Goal: Information Seeking & Learning: Learn about a topic

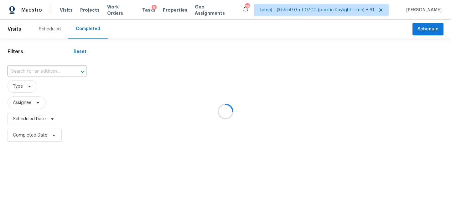
click at [35, 71] on div at bounding box center [225, 111] width 451 height 223
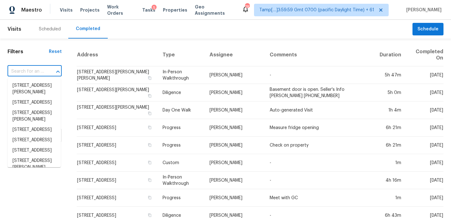
click at [35, 71] on input "text" at bounding box center [26, 72] width 37 height 10
paste input "12024 Surrey Ln, Yukon, OK 73099"
type input "12024 Surrey Ln, Yukon, OK 73099"
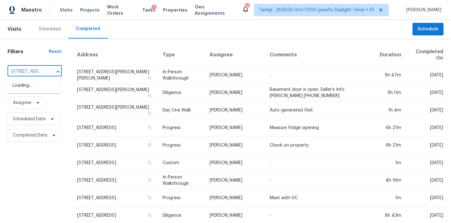
scroll to position [0, 39]
click at [32, 86] on li "12024 Surrey Ln, Yukon, OK 73099" at bounding box center [34, 86] width 53 height 10
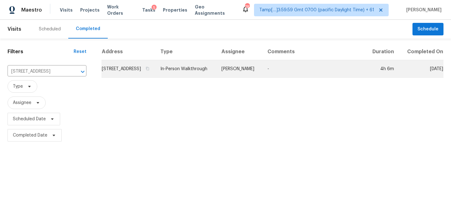
click at [247, 70] on td "[PERSON_NAME]" at bounding box center [240, 69] width 46 height 18
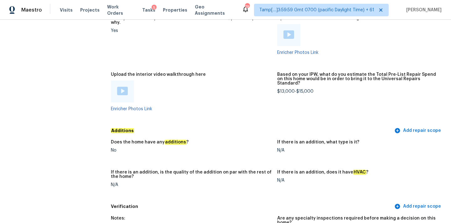
scroll to position [1063, 0]
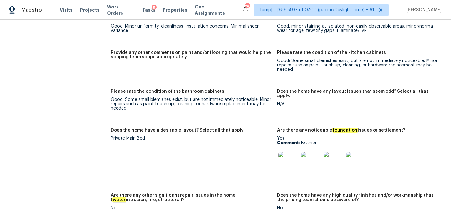
click at [287, 154] on img at bounding box center [289, 162] width 20 height 20
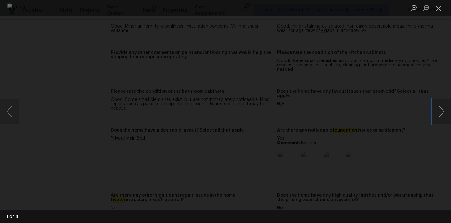
click at [443, 113] on button "Next image" at bounding box center [441, 111] width 19 height 25
click at [441, 9] on button "Close lightbox" at bounding box center [438, 8] width 13 height 11
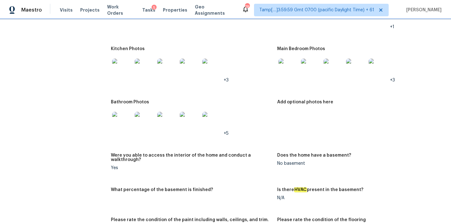
scroll to position [819, 0]
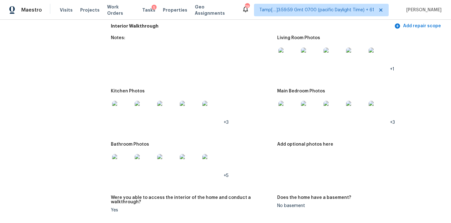
click at [285, 54] on img at bounding box center [289, 58] width 20 height 20
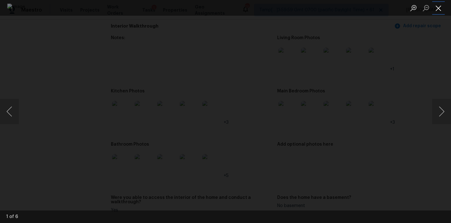
click at [443, 10] on button "Close lightbox" at bounding box center [438, 8] width 13 height 11
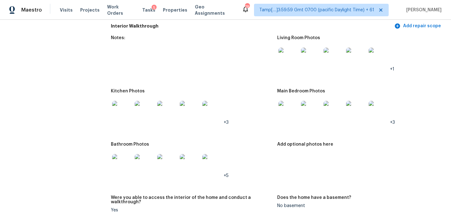
click at [289, 107] on img at bounding box center [289, 111] width 20 height 20
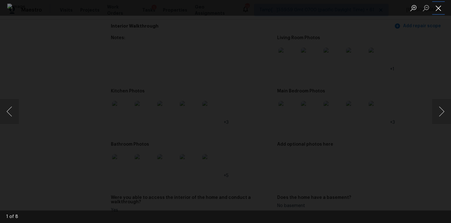
click at [436, 5] on button "Close lightbox" at bounding box center [438, 8] width 13 height 11
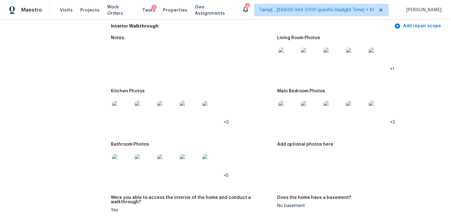
click at [123, 105] on img at bounding box center [122, 111] width 20 height 20
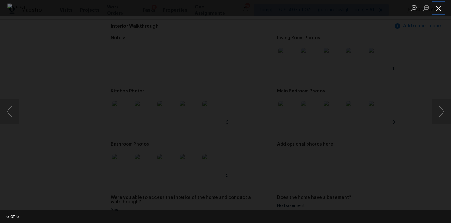
click at [438, 7] on button "Close lightbox" at bounding box center [438, 8] width 13 height 11
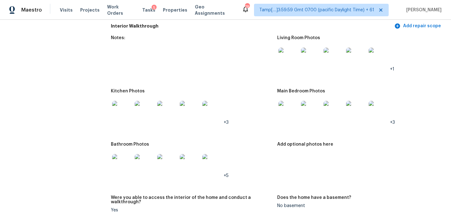
click at [129, 162] on img at bounding box center [122, 164] width 20 height 20
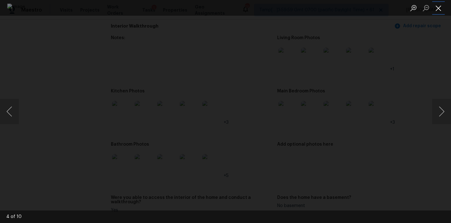
click at [436, 6] on button "Close lightbox" at bounding box center [438, 8] width 13 height 11
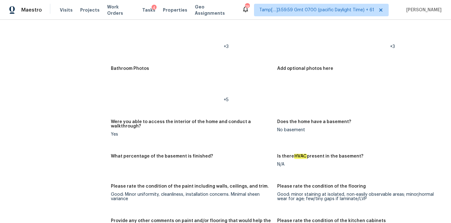
scroll to position [801, 0]
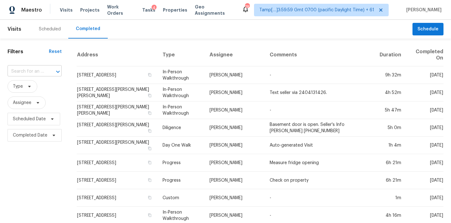
click at [16, 71] on input "text" at bounding box center [26, 72] width 37 height 10
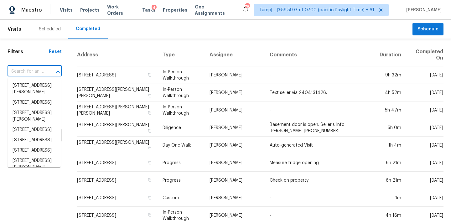
paste input "5363 Padre Ln, Indianapolis, IN 46237"
type input "5363 Padre Ln, Indianapolis, IN 46237"
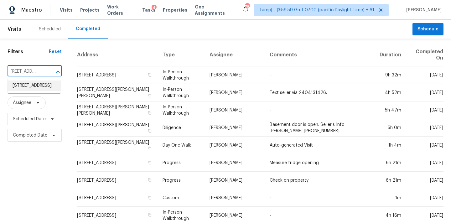
click at [25, 87] on li "5363 Padre Ln, Indianapolis, IN 46237" at bounding box center [34, 86] width 53 height 10
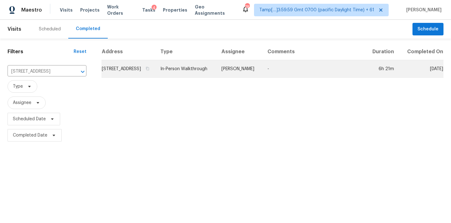
click at [237, 78] on td "Dodd Drayer" at bounding box center [240, 69] width 46 height 18
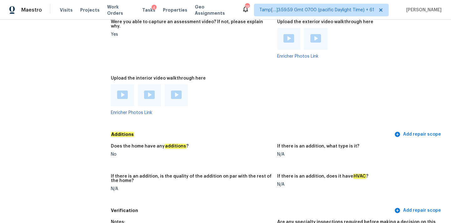
scroll to position [1125, 0]
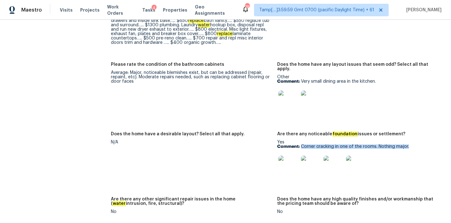
drag, startPoint x: 301, startPoint y: 134, endPoint x: 410, endPoint y: 132, distance: 108.1
click at [410, 144] on p "Comment: Corner cracking in one of the rooms. Nothing major." at bounding box center [357, 146] width 161 height 4
copy p "Corner cracking in one of the rooms. Nothing major."
click at [290, 156] on img at bounding box center [289, 166] width 20 height 20
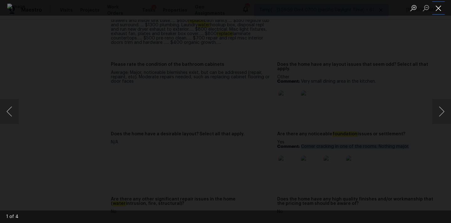
click at [438, 6] on button "Close lightbox" at bounding box center [438, 8] width 13 height 11
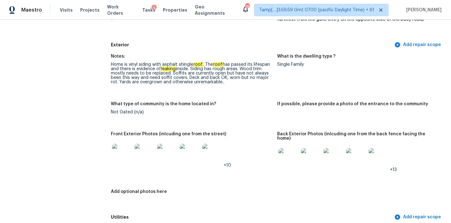
scroll to position [245, 0]
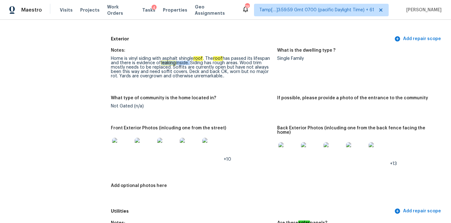
drag, startPoint x: 162, startPoint y: 63, endPoint x: 191, endPoint y: 64, distance: 29.8
click at [191, 64] on div "Home is vinyl siding with asphalt shingle roof . The roof has passed its lifesp…" at bounding box center [191, 67] width 161 height 22
copy div "leaking inside."
copy div "Wood trim"
drag, startPoint x: 242, startPoint y: 63, endPoint x: 269, endPoint y: 63, distance: 27.6
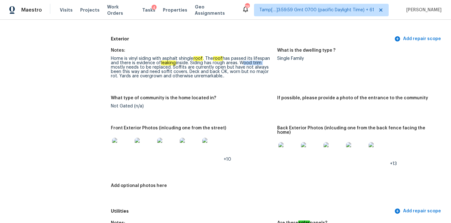
click at [269, 63] on div "Home is vinyl siding with asphalt shingle roof . The roof has passed its lifesp…" at bounding box center [191, 67] width 161 height 22
copy div "need soffit covers"
drag, startPoint x: 149, startPoint y: 72, endPoint x: 185, endPoint y: 72, distance: 36.0
click at [185, 72] on div "Home is vinyl siding with asphalt shingle roof . The roof has passed its lifesp…" at bounding box center [191, 67] width 161 height 22
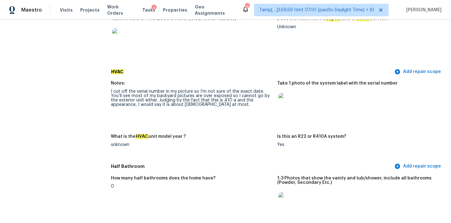
scroll to position [537, 0]
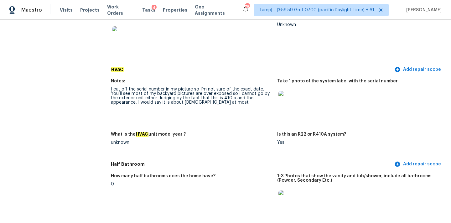
click at [288, 93] on img at bounding box center [289, 101] width 20 height 20
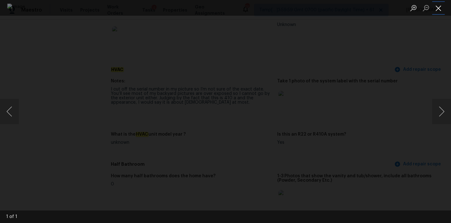
click at [439, 7] on button "Close lightbox" at bounding box center [438, 8] width 13 height 11
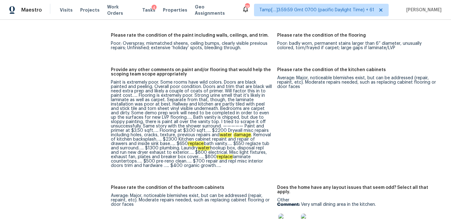
scroll to position [1002, 0]
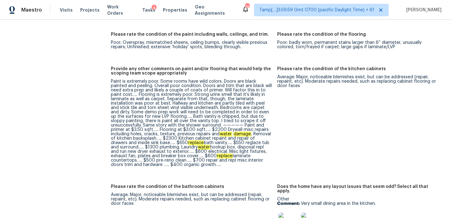
drag, startPoint x: 127, startPoint y: 86, endPoint x: 137, endPoint y: 86, distance: 9.7
click at [130, 86] on div "Paint is extremely poor. Some rooms have wild colors. Doors are black painted a…" at bounding box center [191, 123] width 161 height 88
copy div "Bath vanity is chipped"
drag, startPoint x: 160, startPoint y: 108, endPoint x: 203, endPoint y: 107, distance: 43.2
click at [203, 107] on div "Paint is extremely poor. Some rooms have wild colors. Doors are black painted a…" at bounding box center [191, 123] width 161 height 88
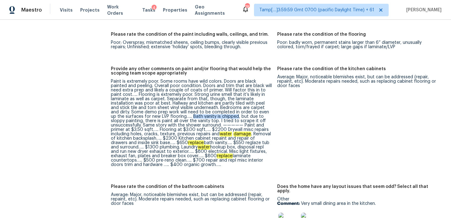
click at [154, 118] on div "Paint is extremely poor. Some rooms have wild colors. Doors are black painted a…" at bounding box center [191, 123] width 161 height 88
drag, startPoint x: 154, startPoint y: 118, endPoint x: 182, endPoint y: 117, distance: 28.2
click at [182, 117] on div "Paint is extremely poor. Some rooms have wild colors. Doors are black painted a…" at bounding box center [191, 123] width 161 height 88
copy div "shower surround"
click at [251, 117] on div "Paint is extremely poor. Some rooms have wild colors. Doors are black painted a…" at bounding box center [191, 123] width 161 height 88
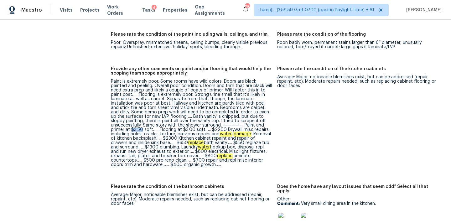
copy div "$3.50"
drag, startPoint x: 251, startPoint y: 117, endPoint x: 264, endPoint y: 117, distance: 13.2
click at [264, 117] on div "Paint is extremely poor. Some rooms have wild colors. Doors are black painted a…" at bounding box center [191, 123] width 161 height 88
copy div "Drywall misc repairs including holes"
drag, startPoint x: 192, startPoint y: 121, endPoint x: 266, endPoint y: 122, distance: 73.9
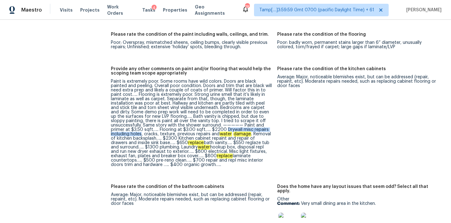
click at [266, 122] on div "Paint is extremely poor. Some rooms have wild colors. Doors are black painted a…" at bounding box center [191, 123] width 161 height 88
click at [179, 121] on div "Paint is extremely poor. Some rooms have wild colors. Doors are black painted a…" at bounding box center [191, 123] width 161 height 88
drag, startPoint x: 179, startPoint y: 121, endPoint x: 218, endPoint y: 125, distance: 39.7
click at [218, 125] on div "Paint is extremely poor. Some rooms have wild colors. Doors are black painted a…" at bounding box center [191, 123] width 161 height 88
click at [163, 129] on div "Paint is extremely poor. Some rooms have wild colors. Doors are black painted a…" at bounding box center [191, 123] width 161 height 88
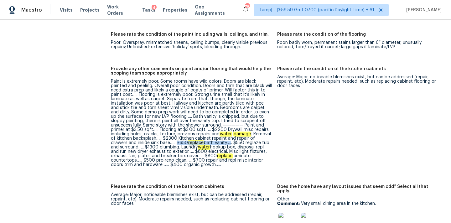
drag, startPoint x: 137, startPoint y: 134, endPoint x: 192, endPoint y: 134, distance: 54.8
click at [192, 134] on div "Paint is extremely poor. Some rooms have wild colors. Doors are black painted a…" at bounding box center [191, 123] width 161 height 88
drag, startPoint x: 196, startPoint y: 134, endPoint x: 260, endPoint y: 136, distance: 63.6
click at [260, 136] on div "Paint is extremely poor. Some rooms have wild colors. Doors are black painted a…" at bounding box center [191, 123] width 161 height 88
drag, startPoint x: 111, startPoint y: 139, endPoint x: 145, endPoint y: 139, distance: 34.8
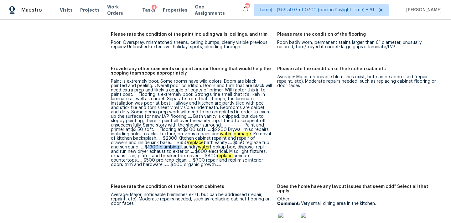
click at [145, 139] on div "All visits 5363 Padre Ln Indianapolis, IN 46237 Home details Other Visits No pr…" at bounding box center [226, 168] width 436 height 2276
drag, startPoint x: 158, startPoint y: 144, endPoint x: 187, endPoint y: 143, distance: 29.5
click at [187, 143] on div "Paint is extremely poor. Some rooms have wild colors. Doors are black painted a…" at bounding box center [191, 123] width 161 height 88
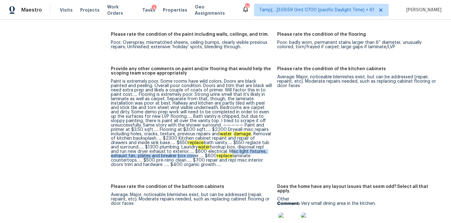
drag, startPoint x: 191, startPoint y: 142, endPoint x: 151, endPoint y: 149, distance: 40.6
click at [151, 149] on div "Paint is extremely poor. Some rooms have wild colors. Doors are black painted a…" at bounding box center [191, 123] width 161 height 88
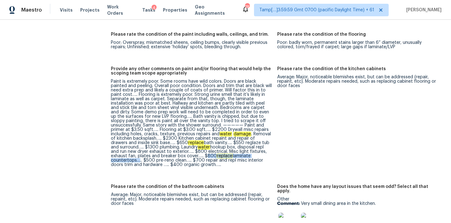
drag, startPoint x: 164, startPoint y: 147, endPoint x: 238, endPoint y: 146, distance: 73.6
click at [238, 146] on div "Paint is extremely poor. Some rooms have wild colors. Doors are black painted a…" at bounding box center [191, 123] width 161 height 88
drag, startPoint x: 141, startPoint y: 152, endPoint x: 233, endPoint y: 149, distance: 92.5
click at [233, 149] on div "Paint is extremely poor. Some rooms have wild colors. Doors are black painted a…" at bounding box center [191, 123] width 161 height 88
click at [160, 157] on div "Paint is extremely poor. Some rooms have wild colors. Doors are black painted a…" at bounding box center [191, 123] width 161 height 88
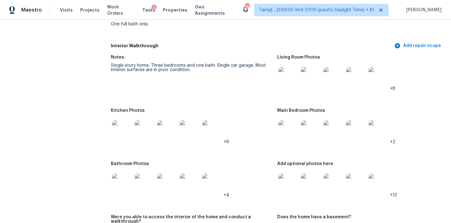
scroll to position [745, 0]
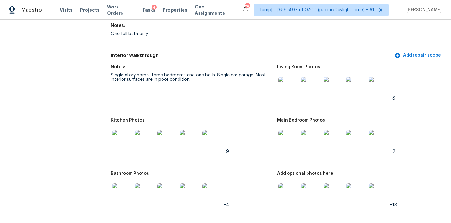
click at [287, 79] on img at bounding box center [289, 87] width 20 height 20
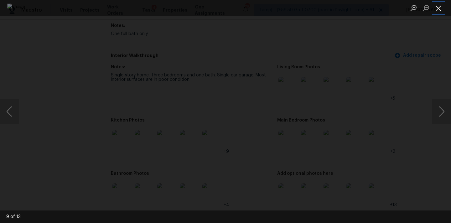
click at [441, 5] on button "Close lightbox" at bounding box center [438, 8] width 13 height 11
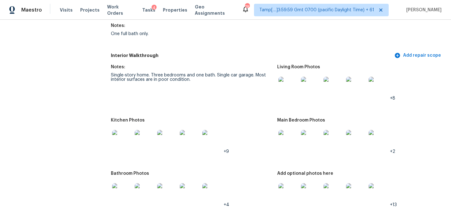
click at [294, 133] on img at bounding box center [289, 140] width 20 height 20
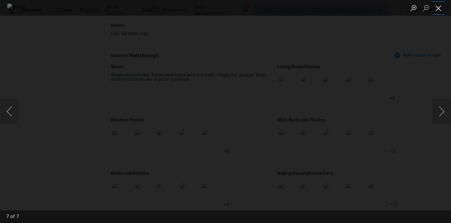
click at [436, 8] on button "Close lightbox" at bounding box center [438, 8] width 13 height 11
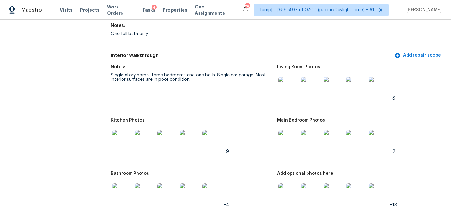
click at [295, 135] on img at bounding box center [289, 140] width 20 height 20
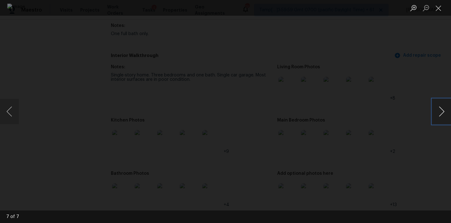
click at [441, 109] on button "Next image" at bounding box center [441, 111] width 19 height 25
click at [442, 104] on button "Next image" at bounding box center [441, 111] width 19 height 25
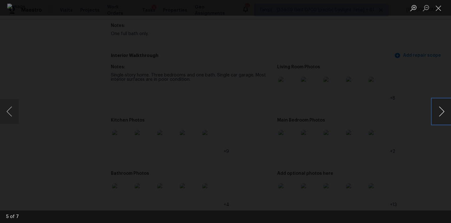
click at [442, 104] on button "Next image" at bounding box center [441, 111] width 19 height 25
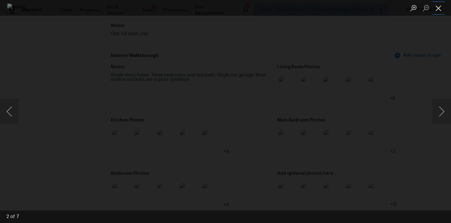
click at [440, 4] on button "Close lightbox" at bounding box center [438, 8] width 13 height 11
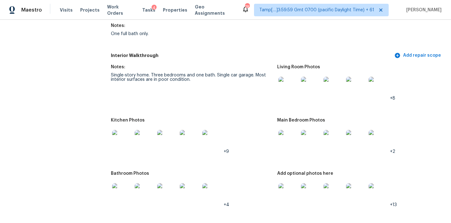
click at [287, 185] on img at bounding box center [289, 193] width 20 height 20
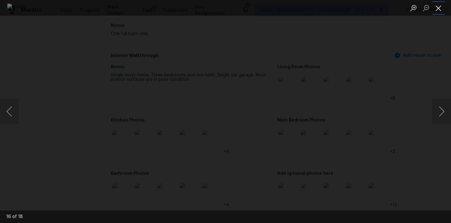
click at [438, 6] on button "Close lightbox" at bounding box center [438, 8] width 13 height 11
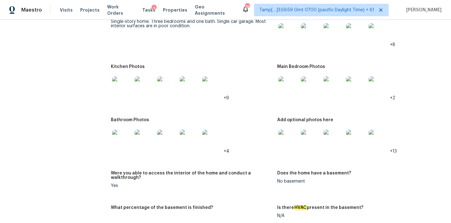
scroll to position [819, 0]
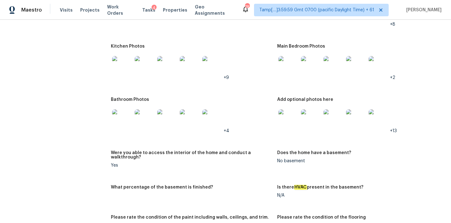
click at [133, 110] on div at bounding box center [122, 120] width 23 height 28
click at [127, 113] on img at bounding box center [122, 119] width 20 height 20
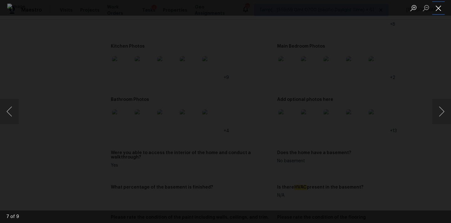
click at [436, 5] on button "Close lightbox" at bounding box center [438, 8] width 13 height 11
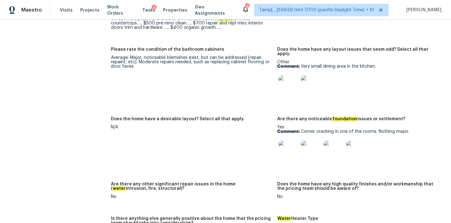
scroll to position [1060, 0]
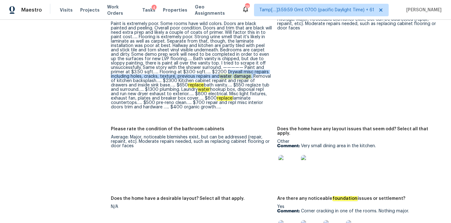
drag, startPoint x: 193, startPoint y: 64, endPoint x: 219, endPoint y: 68, distance: 26.6
click at [219, 68] on div "Paint is extremely poor. Some rooms have wild colors. Doors are black painted a…" at bounding box center [191, 66] width 161 height 88
copy div "Drywall misc repairs including holes, cracks, texture, previous repairs and wat…"
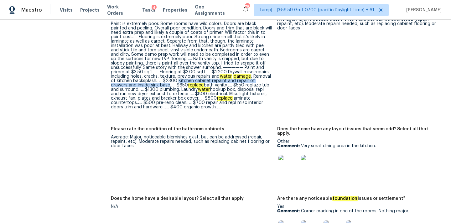
copy div "Kitchen cabinet repaint and repair of drawers and inside sink base"
drag, startPoint x: 155, startPoint y: 71, endPoint x: 129, endPoint y: 76, distance: 27.1
click at [129, 76] on div "Paint is extremely poor. Some rooms have wild colors. Doors are black painted a…" at bounding box center [191, 66] width 161 height 88
drag, startPoint x: 149, startPoint y: 77, endPoint x: 188, endPoint y: 77, distance: 39.2
click at [188, 77] on div "Paint is extremely poor. Some rooms have wild colors. Doors are black painted a…" at bounding box center [191, 66] width 161 height 88
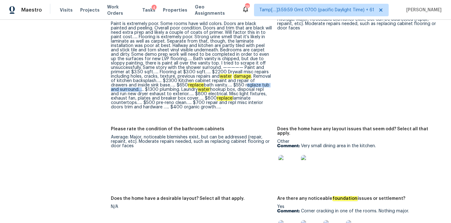
drag, startPoint x: 207, startPoint y: 77, endPoint x: 260, endPoint y: 76, distance: 52.3
click at [260, 76] on div "Paint is extremely poor. Some rooms have wild colors. Doors are black painted a…" at bounding box center [191, 66] width 161 height 88
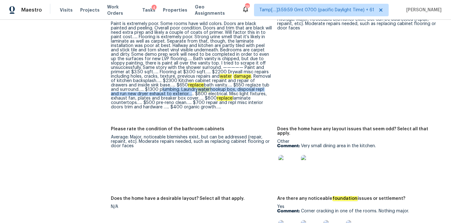
drag, startPoint x: 125, startPoint y: 82, endPoint x: 149, endPoint y: 86, distance: 23.5
click at [149, 86] on div "Paint is extremely poor. Some rooms have wild colors. Doors are black painted a…" at bounding box center [191, 66] width 161 height 88
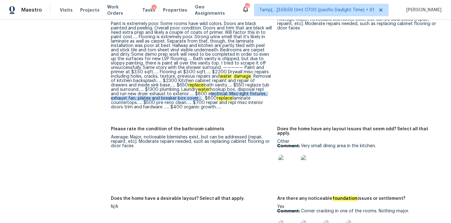
drag, startPoint x: 170, startPoint y: 86, endPoint x: 157, endPoint y: 89, distance: 12.6
click at [157, 89] on div "Paint is extremely poor. Some rooms have wild colors. Doors are black painted a…" at bounding box center [191, 66] width 161 height 88
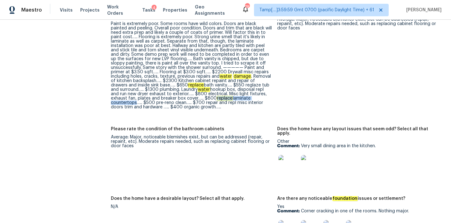
drag, startPoint x: 177, startPoint y: 88, endPoint x: 236, endPoint y: 89, distance: 58.9
click at [236, 89] on div "Paint is extremely poor. Some rooms have wild colors. Doors are black painted a…" at bounding box center [191, 66] width 161 height 88
drag, startPoint x: 257, startPoint y: 90, endPoint x: 131, endPoint y: 95, distance: 126.1
click at [131, 95] on div "Paint is extremely poor. Some rooms have wild colors. Doors are black painted a…" at bounding box center [191, 66] width 161 height 88
drag, startPoint x: 152, startPoint y: 94, endPoint x: 260, endPoint y: 94, distance: 107.8
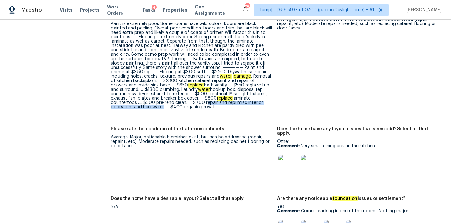
click at [260, 94] on div "Paint is extremely poor. Some rooms have wild colors. Doors are black painted a…" at bounding box center [191, 66] width 161 height 88
drag, startPoint x: 124, startPoint y: 100, endPoint x: 153, endPoint y: 99, distance: 28.8
click at [153, 99] on div "Paint is extremely poor. Some rooms have wild colors. Doors are black painted a…" at bounding box center [191, 66] width 161 height 88
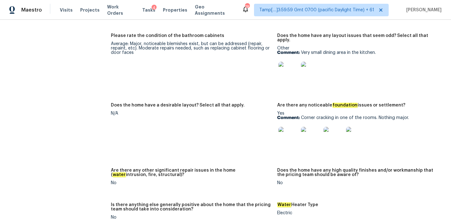
scroll to position [1148, 0]
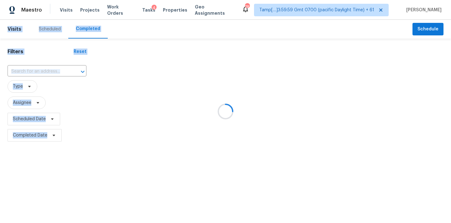
drag, startPoint x: 301, startPoint y: 45, endPoint x: 393, endPoint y: 45, distance: 92.1
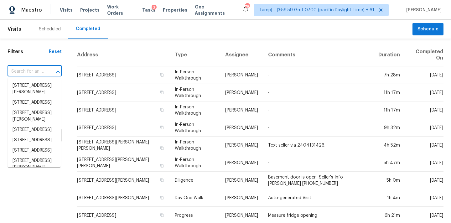
click at [29, 71] on input "text" at bounding box center [26, 72] width 37 height 10
paste input "12054 Grizzly Ln, New Port Richey, FL 34654"
type input "12054 Grizzly Ln, New Port Richey, FL 34654"
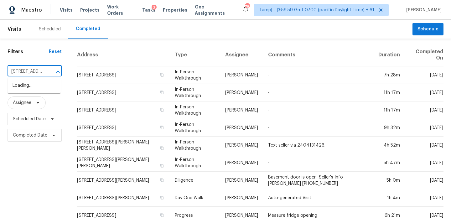
scroll to position [0, 59]
click at [35, 86] on li "12054 Grizzly Ln, New Port Richey, FL 34654" at bounding box center [34, 89] width 53 height 17
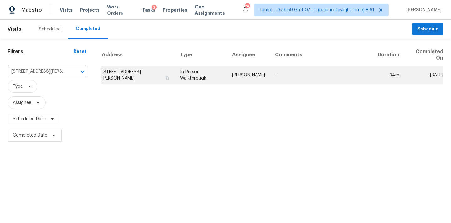
click at [218, 80] on td "In-Person Walkthrough" at bounding box center [201, 75] width 52 height 18
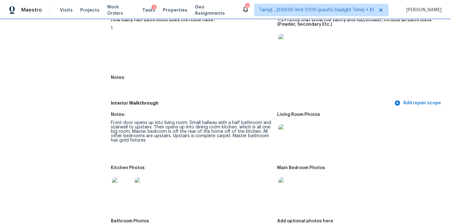
scroll to position [696, 0]
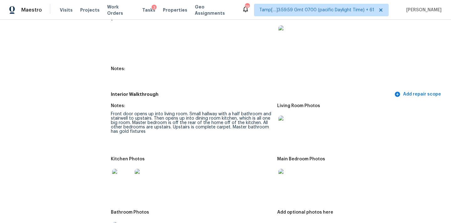
click at [282, 119] on img at bounding box center [289, 126] width 20 height 20
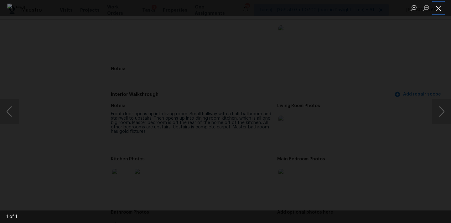
click at [439, 7] on button "Close lightbox" at bounding box center [438, 8] width 13 height 11
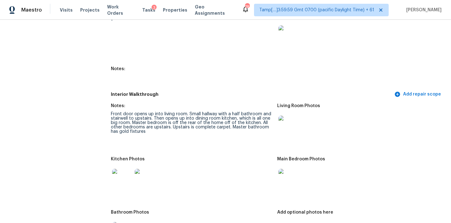
click at [287, 174] on img at bounding box center [289, 179] width 20 height 20
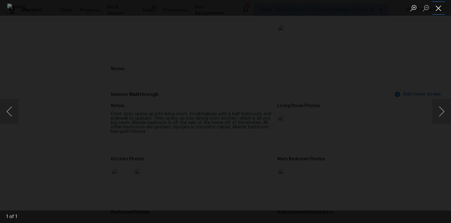
click at [439, 8] on button "Close lightbox" at bounding box center [438, 8] width 13 height 11
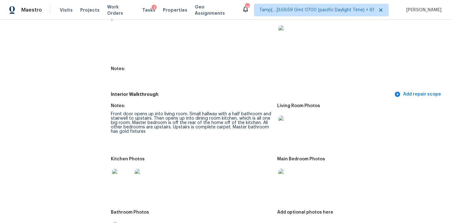
click at [124, 176] on img at bounding box center [122, 179] width 20 height 20
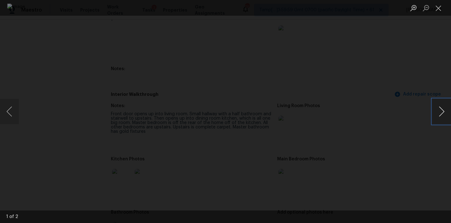
click at [441, 114] on button "Next image" at bounding box center [441, 111] width 19 height 25
click at [440, 11] on button "Close lightbox" at bounding box center [438, 8] width 13 height 11
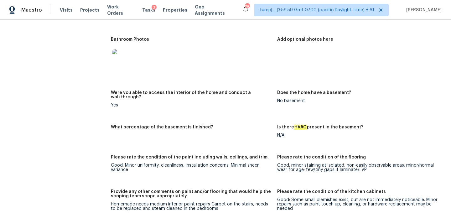
scroll to position [864, 0]
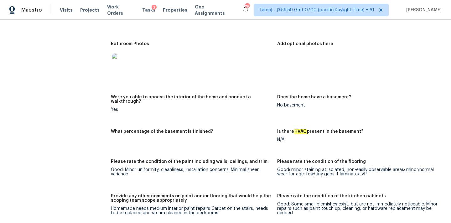
click at [128, 58] on img at bounding box center [122, 64] width 20 height 20
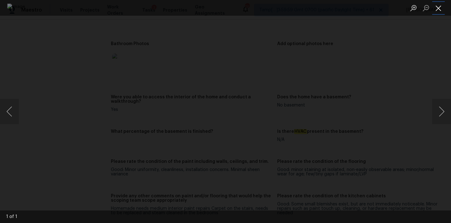
click at [440, 6] on button "Close lightbox" at bounding box center [438, 8] width 13 height 11
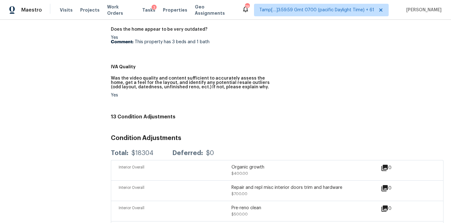
scroll to position [334, 0]
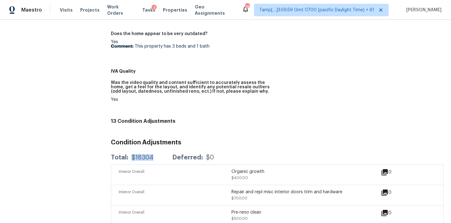
copy div "$18304"
drag, startPoint x: 131, startPoint y: 154, endPoint x: 156, endPoint y: 154, distance: 25.4
click at [156, 154] on div "Total: $18304 Deferred: $0" at bounding box center [162, 157] width 103 height 6
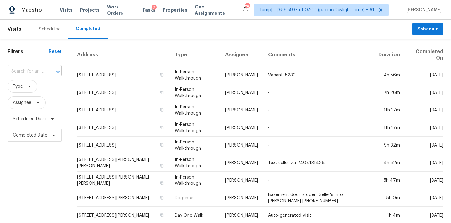
click at [31, 69] on input "text" at bounding box center [26, 72] width 37 height 10
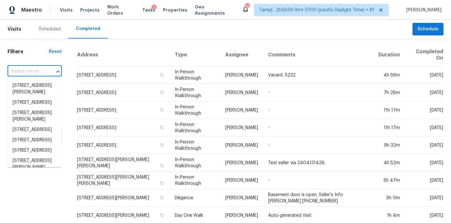
paste input "[STREET_ADDRESS]"
type input "[STREET_ADDRESS]"
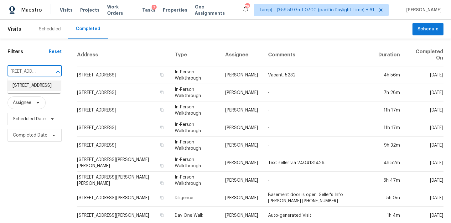
click at [38, 88] on li "[STREET_ADDRESS]" at bounding box center [34, 86] width 53 height 10
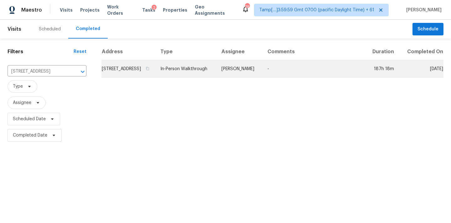
click at [271, 78] on td "-" at bounding box center [314, 69] width 103 height 18
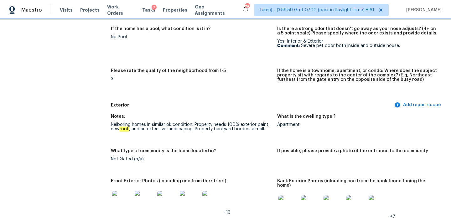
scroll to position [183, 0]
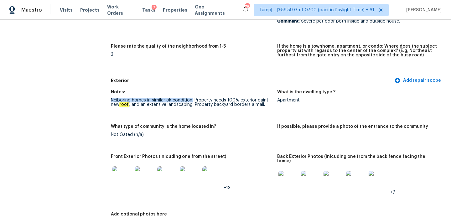
drag, startPoint x: 112, startPoint y: 100, endPoint x: 193, endPoint y: 102, distance: 81.2
click at [193, 102] on div "Neiboring homes in similar ok condition. Property needs 100% exterior paint, ne…" at bounding box center [191, 102] width 161 height 9
drag, startPoint x: 240, startPoint y: 101, endPoint x: 270, endPoint y: 102, distance: 30.7
click at [270, 102] on div "Neiboring homes in similar ok condition. Property needs 100% exterior paint, ne…" at bounding box center [191, 102] width 161 height 9
copy div "exterior paint,"
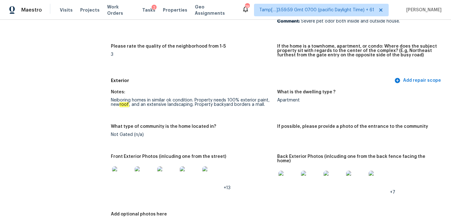
click at [112, 105] on div "Neiboring homes in similar ok condition. Property needs 100% exterior paint, ne…" at bounding box center [191, 102] width 161 height 9
copy div "new roof"
drag, startPoint x: 111, startPoint y: 105, endPoint x: 129, endPoint y: 104, distance: 18.8
click at [129, 104] on div "Neiboring homes in similar ok condition. Property needs 100% exterior paint, ne…" at bounding box center [191, 102] width 161 height 9
drag, startPoint x: 148, startPoint y: 106, endPoint x: 188, endPoint y: 106, distance: 40.1
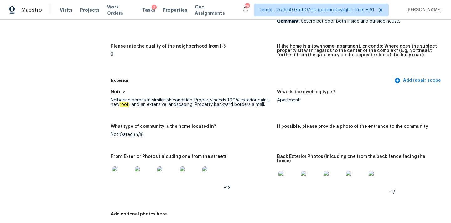
click at [189, 106] on div "Neiboring homes in similar ok condition. Property needs 100% exterior paint, ne…" at bounding box center [191, 102] width 161 height 9
copy div "extensive landscaping."
drag, startPoint x: 147, startPoint y: 105, endPoint x: 195, endPoint y: 105, distance: 47.3
click at [195, 105] on div "Neiboring homes in similar ok condition. Property needs 100% exterior paint, ne…" at bounding box center [191, 102] width 161 height 9
copy div "backyard borders a mall."
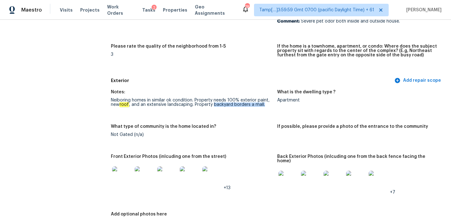
drag, startPoint x: 215, startPoint y: 106, endPoint x: 268, endPoint y: 105, distance: 52.6
click at [268, 105] on div "Neiboring homes in similar ok condition. Property needs 100% exterior paint, ne…" at bounding box center [191, 102] width 161 height 9
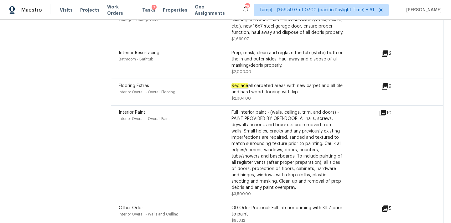
scroll to position [2028, 0]
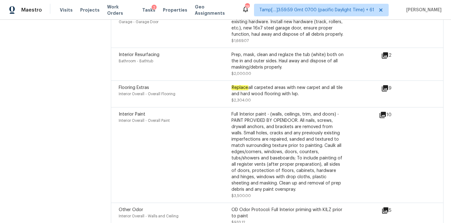
click at [381, 111] on icon at bounding box center [383, 115] width 8 height 8
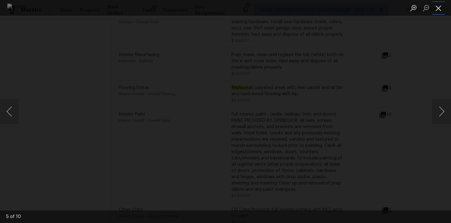
click at [442, 9] on button "Close lightbox" at bounding box center [438, 8] width 13 height 11
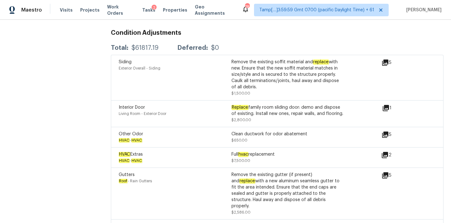
scroll to position [1480, 0]
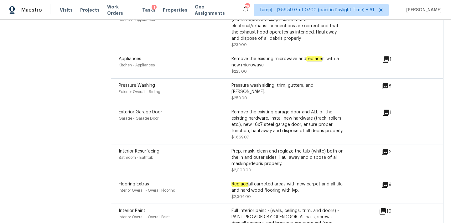
scroll to position [2201, 0]
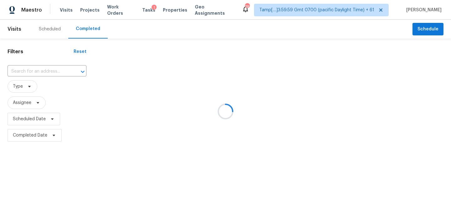
click at [32, 74] on div at bounding box center [225, 111] width 451 height 223
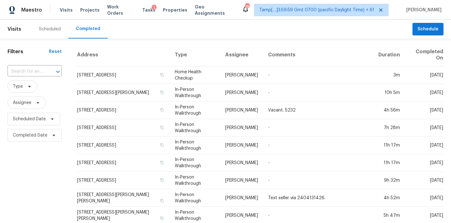
click at [35, 72] on input "text" at bounding box center [26, 72] width 37 height 10
paste input "[STREET_ADDRESS]"
type input "[STREET_ADDRESS]"
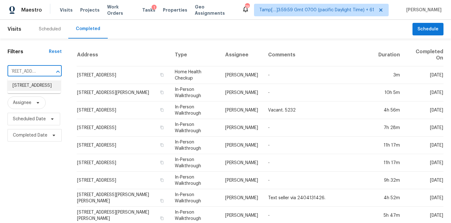
click at [35, 84] on li "[STREET_ADDRESS]" at bounding box center [34, 86] width 53 height 10
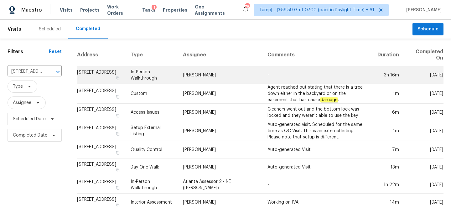
click at [178, 79] on td "In-Person Walkthrough" at bounding box center [152, 75] width 52 height 18
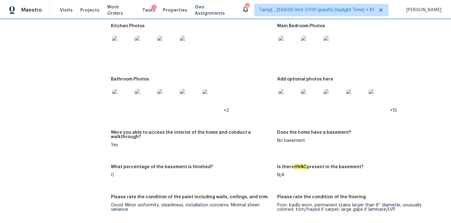
scroll to position [1124, 0]
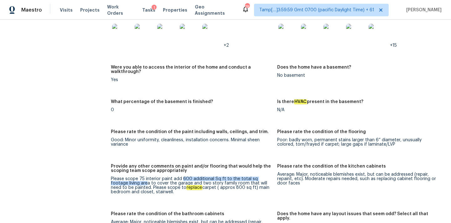
drag, startPoint x: 182, startPoint y: 161, endPoint x: 129, endPoint y: 166, distance: 53.5
click at [129, 177] on div "Please scope 75 interior paint add 600 additional Sq ft to the total sq footage…" at bounding box center [191, 186] width 161 height 18
click at [160, 177] on div "Please scope 75 interior paint add 600 additional Sq ft to the total sq footage…" at bounding box center [191, 186] width 161 height 18
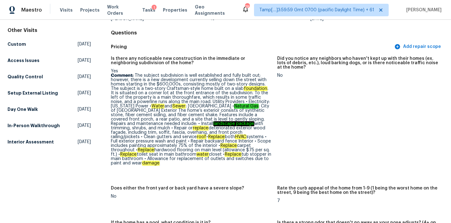
scroll to position [0, 0]
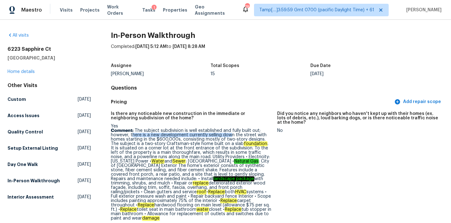
drag, startPoint x: 131, startPoint y: 134, endPoint x: 230, endPoint y: 137, distance: 99.0
click at [230, 137] on p "Comment: The subject subdivision is well established and fully built out; howev…" at bounding box center [191, 174] width 161 height 92
drag, startPoint x: 111, startPoint y: 140, endPoint x: 177, endPoint y: 140, distance: 66.1
click at [177, 140] on p "Comment: The subject subdivision is well established and fully built out; howev…" at bounding box center [191, 174] width 161 height 92
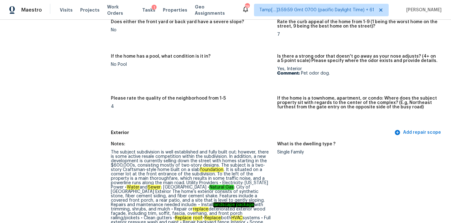
scroll to position [271, 0]
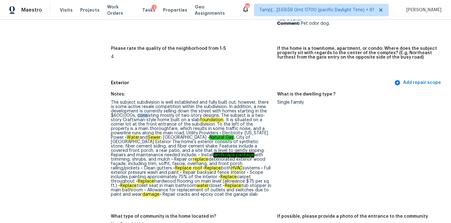
drag, startPoint x: 137, startPoint y: 112, endPoint x: 149, endPoint y: 112, distance: 12.2
click at [149, 112] on div "The subject subdivision is well established and fully built out; however, there…" at bounding box center [191, 148] width 161 height 97
drag, startPoint x: 202, startPoint y: 150, endPoint x: 156, endPoint y: 155, distance: 47.0
click at [156, 155] on div "The subject subdivision is well established and fully built out; however, there…" at bounding box center [191, 148] width 161 height 97
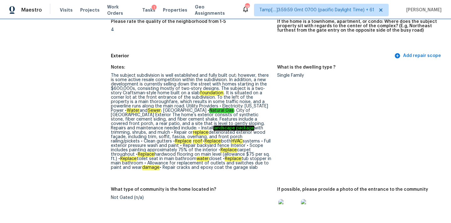
scroll to position [330, 0]
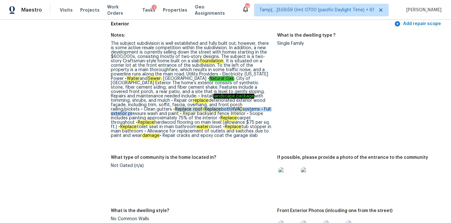
drag, startPoint x: 176, startPoint y: 101, endPoint x: 139, endPoint y: 106, distance: 37.0
click at [139, 106] on div "The subject subdivision is well established and fully built out; however, there…" at bounding box center [191, 89] width 161 height 97
drag, startPoint x: 137, startPoint y: 106, endPoint x: 166, endPoint y: 106, distance: 29.5
click at [166, 106] on div "The subject subdivision is well established and fully built out; however, there…" at bounding box center [191, 89] width 161 height 97
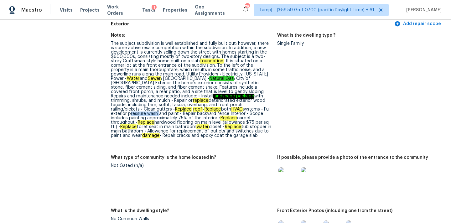
copy div "pressure wash"
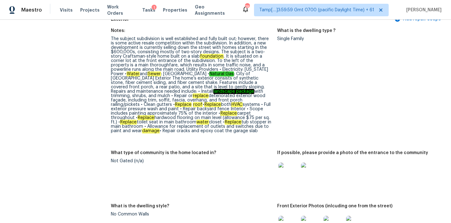
scroll to position [360, 0]
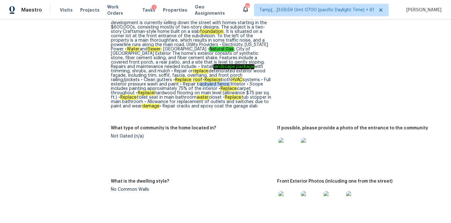
copy div "backyard fence"
drag, startPoint x: 205, startPoint y: 76, endPoint x: 235, endPoint y: 76, distance: 30.4
click at [235, 76] on div "The subject subdivision is well established and fully built out; however, there…" at bounding box center [191, 60] width 161 height 97
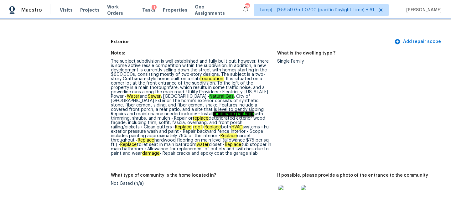
scroll to position [321, 0]
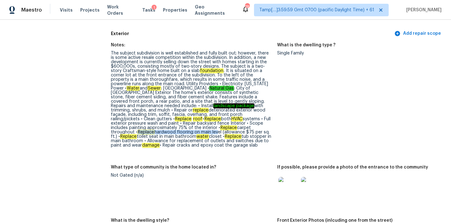
drag, startPoint x: 138, startPoint y: 124, endPoint x: 217, endPoint y: 125, distance: 78.7
click at [217, 125] on div "The subject subdivision is well established and fully built out; however, there…" at bounding box center [191, 99] width 161 height 97
drag, startPoint x: 139, startPoint y: 128, endPoint x: 156, endPoint y: 128, distance: 16.6
click at [156, 128] on div "The subject subdivision is well established and fully built out; however, there…" at bounding box center [191, 99] width 161 height 97
copy div "toilet sea"
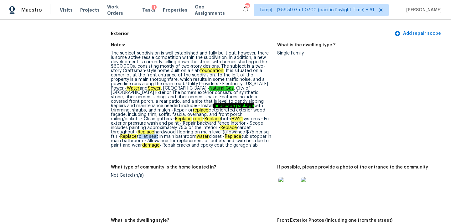
drag, startPoint x: 138, startPoint y: 128, endPoint x: 158, endPoint y: 128, distance: 19.4
click at [158, 128] on div "The subject subdivision is well established and fully built out; however, there…" at bounding box center [191, 99] width 161 height 97
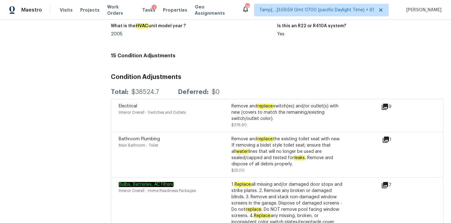
scroll to position [84, 0]
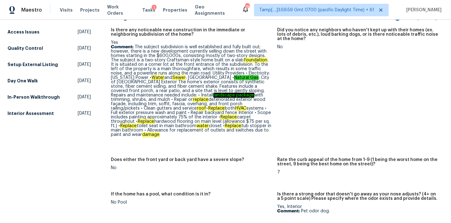
click at [117, 126] on p "Comment: The subject subdivision is well established and fully built out; howev…" at bounding box center [191, 91] width 161 height 92
copy p "closet"
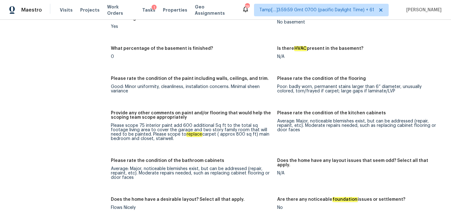
scroll to position [88, 0]
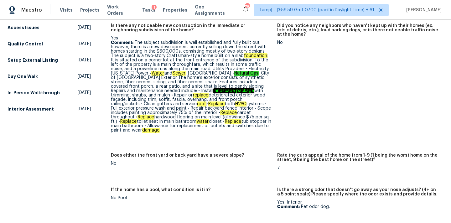
click at [147, 123] on p "Comment: The subject subdivision is well established and fully built out; howev…" at bounding box center [191, 86] width 161 height 92
copy p "tub stopper"
drag, startPoint x: 144, startPoint y: 122, endPoint x: 169, endPoint y: 121, distance: 25.1
click at [169, 121] on p "Comment: The subject subdivision is well established and fully built out; howev…" at bounding box center [191, 86] width 161 height 92
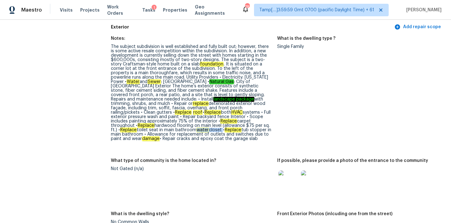
drag, startPoint x: 198, startPoint y: 122, endPoint x: 223, endPoint y: 121, distance: 25.7
click at [223, 121] on div "The subject subdivision is well established and fully built out; however, there…" at bounding box center [191, 92] width 161 height 97
copy div "water closet"
click at [220, 127] on div "The subject subdivision is well established and fully built out; however, there…" at bounding box center [191, 92] width 161 height 97
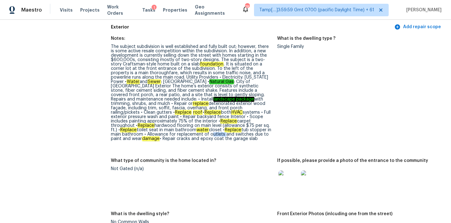
click at [220, 127] on div "The subject subdivision is well established and fully built out; however, there…" at bounding box center [191, 92] width 161 height 97
copy div "outlets"
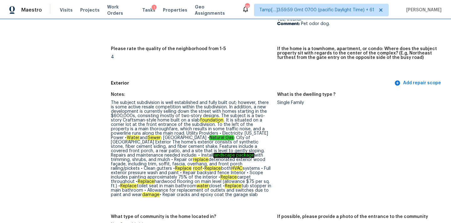
scroll to position [345, 0]
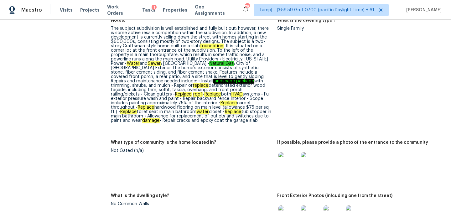
click at [184, 113] on div "The subject subdivision is well established and fully built out; however, there…" at bounding box center [191, 74] width 161 height 97
copy div "cracks"
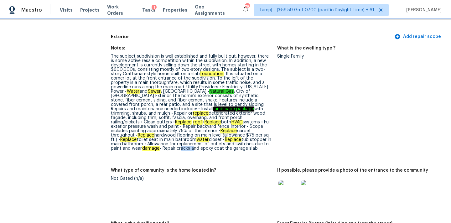
scroll to position [332, 0]
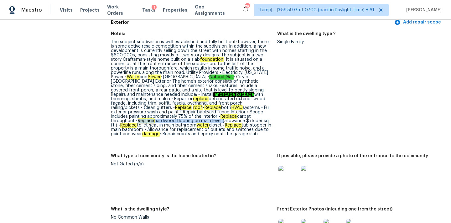
drag, startPoint x: 138, startPoint y: 111, endPoint x: 223, endPoint y: 111, distance: 84.9
click at [223, 111] on div "The subject subdivision is well established and fully built out; however, there…" at bounding box center [191, 88] width 161 height 97
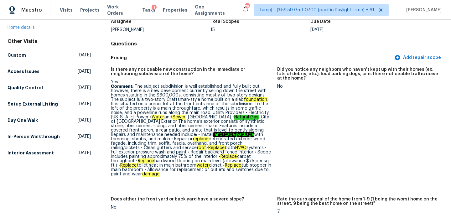
scroll to position [63, 0]
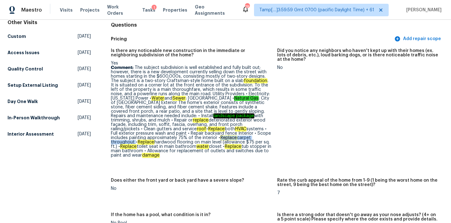
drag, startPoint x: 130, startPoint y: 138, endPoint x: 186, endPoint y: 138, distance: 56.1
click at [186, 138] on p "Comment: The subject subdivision is well established and fully built out; howev…" at bounding box center [191, 111] width 161 height 92
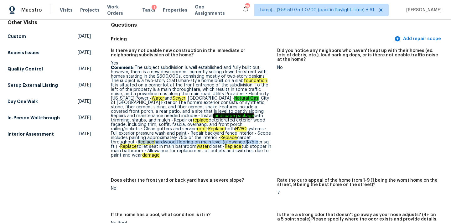
drag, startPoint x: 190, startPoint y: 138, endPoint x: 153, endPoint y: 143, distance: 37.7
click at [153, 143] on p "Comment: The subject subdivision is well established and fully built out; howev…" at bounding box center [191, 111] width 161 height 92
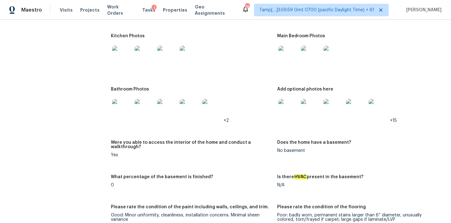
scroll to position [903, 0]
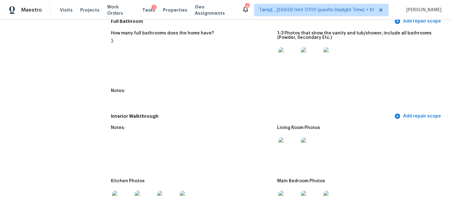
click at [288, 138] on img at bounding box center [289, 148] width 20 height 20
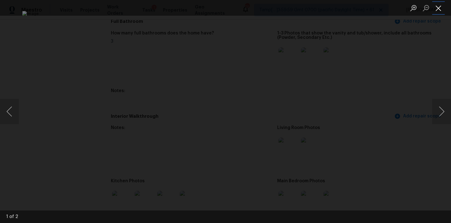
click at [441, 5] on button "Close lightbox" at bounding box center [438, 8] width 13 height 11
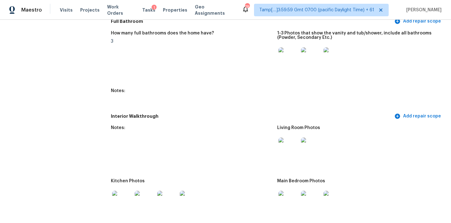
click at [289, 191] on img at bounding box center [289, 201] width 20 height 20
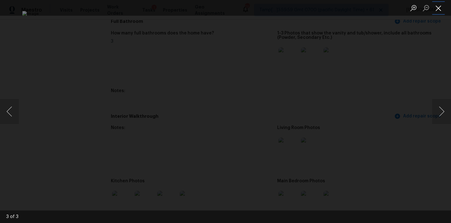
click at [438, 9] on button "Close lightbox" at bounding box center [438, 8] width 13 height 11
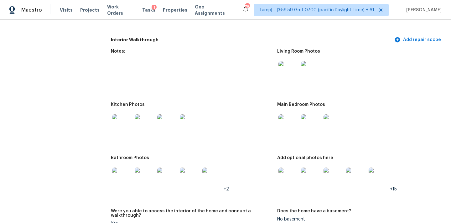
scroll to position [1012, 0]
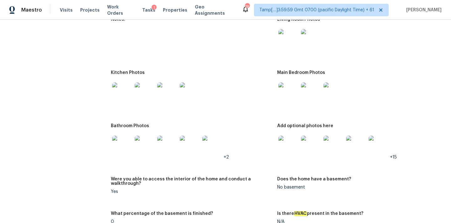
click at [118, 83] on img at bounding box center [122, 92] width 20 height 20
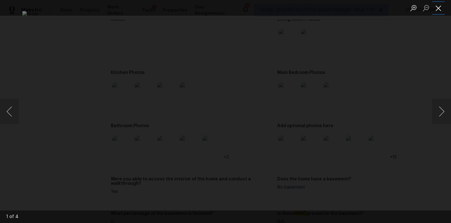
click at [439, 9] on button "Close lightbox" at bounding box center [438, 8] width 13 height 11
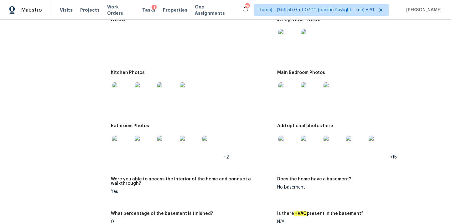
click at [125, 136] on img at bounding box center [122, 146] width 20 height 20
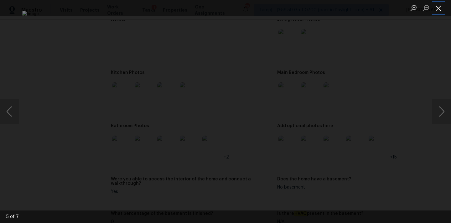
click at [442, 10] on button "Close lightbox" at bounding box center [438, 8] width 13 height 11
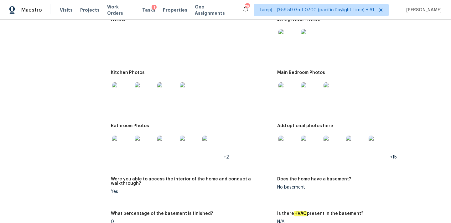
click at [290, 136] on img at bounding box center [289, 146] width 20 height 20
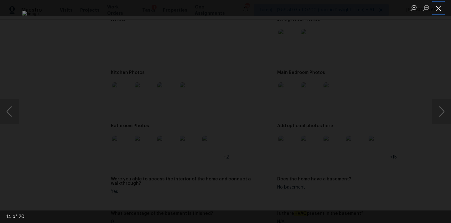
click at [440, 11] on button "Close lightbox" at bounding box center [438, 8] width 13 height 11
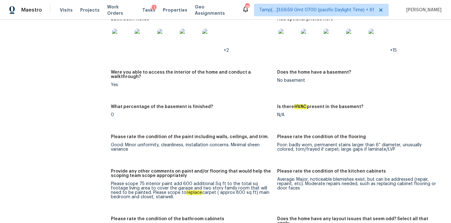
scroll to position [1145, 0]
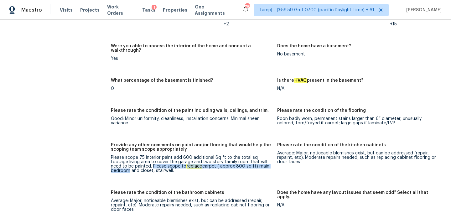
drag, startPoint x: 130, startPoint y: 150, endPoint x: 260, endPoint y: 150, distance: 130.3
click at [260, 155] on div "Please scope 75 interior paint add 600 additional Sq ft to the total sq footage…" at bounding box center [191, 164] width 161 height 18
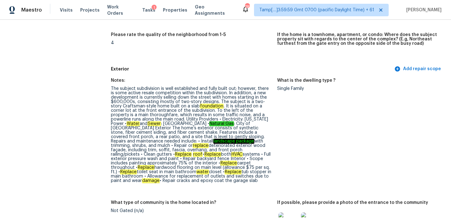
scroll to position [287, 0]
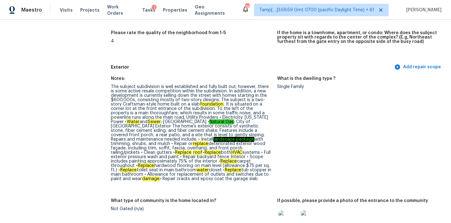
drag, startPoint x: 138, startPoint y: 152, endPoint x: 149, endPoint y: 152, distance: 10.7
click at [142, 152] on div "The subject subdivision is well established and fully built out; however, there…" at bounding box center [191, 133] width 161 height 97
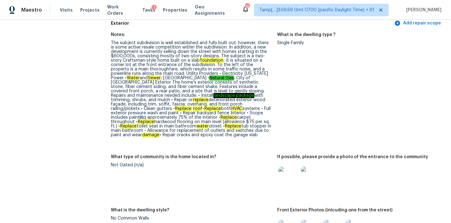
scroll to position [301, 0]
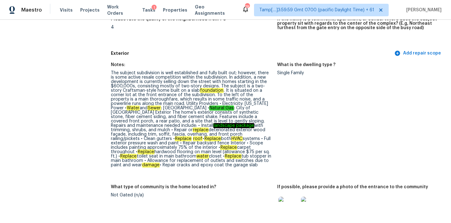
drag, startPoint x: 157, startPoint y: 145, endPoint x: 219, endPoint y: 144, distance: 61.7
click at [219, 144] on div "The subject subdivision is well established and fully built out; however, there…" at bounding box center [191, 119] width 161 height 97
drag, startPoint x: 223, startPoint y: 143, endPoint x: 270, endPoint y: 144, distance: 47.0
click at [270, 144] on div "The subject subdivision is well established and fully built out; however, there…" at bounding box center [191, 119] width 161 height 97
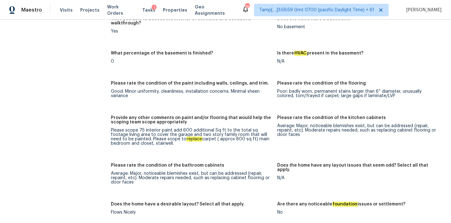
scroll to position [1206, 0]
